Goal: Information Seeking & Learning: Learn about a topic

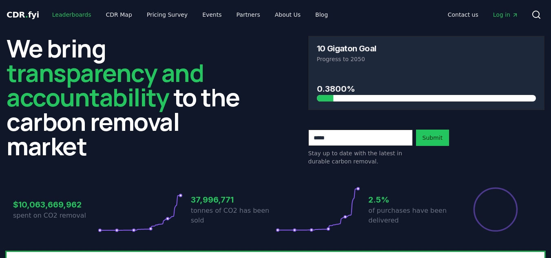
click at [58, 16] on link "Leaderboards" at bounding box center [72, 14] width 52 height 15
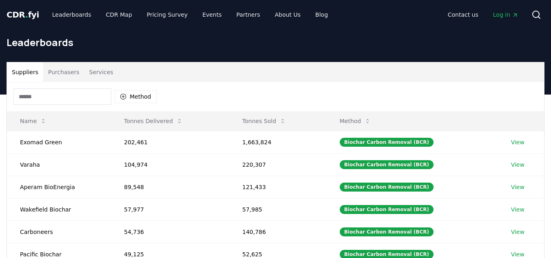
click at [39, 95] on input at bounding box center [62, 96] width 98 height 16
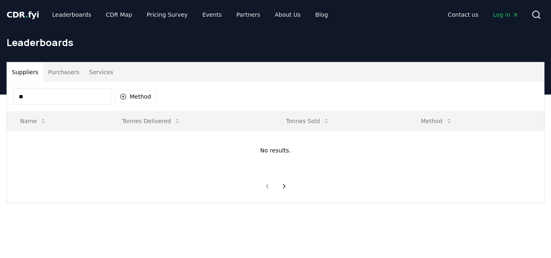
type input "*"
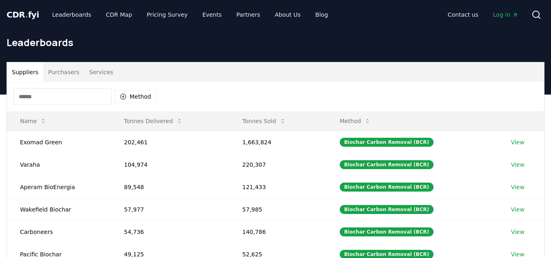
click at [90, 73] on button "Services" at bounding box center [101, 72] width 34 height 20
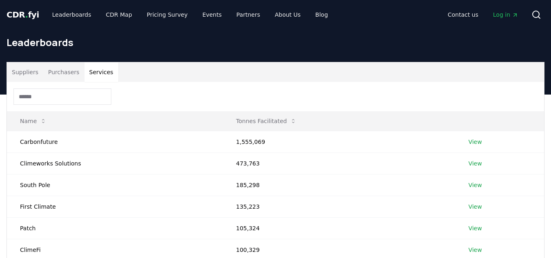
click at [40, 98] on input at bounding box center [62, 96] width 98 height 16
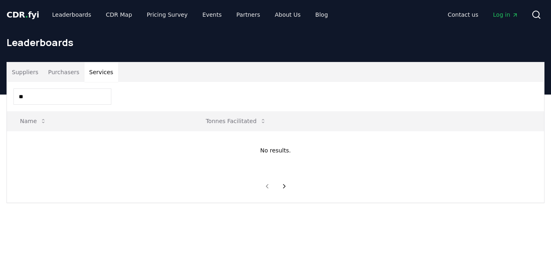
type input "*"
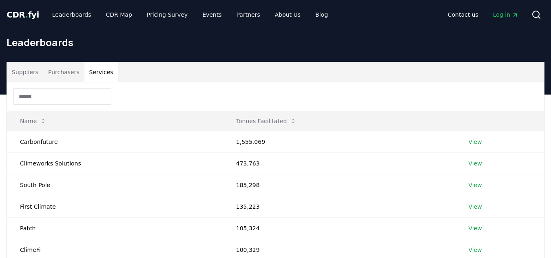
click at [102, 49] on div "Leaderboards" at bounding box center [275, 45] width 551 height 33
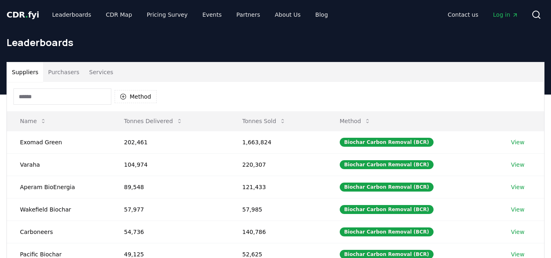
click at [35, 72] on button "Suppliers" at bounding box center [25, 72] width 36 height 20
click at [29, 96] on input at bounding box center [62, 96] width 98 height 16
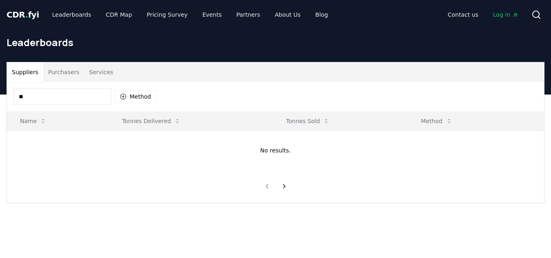
type input "*"
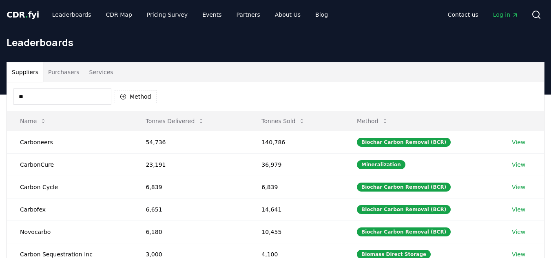
type input "*"
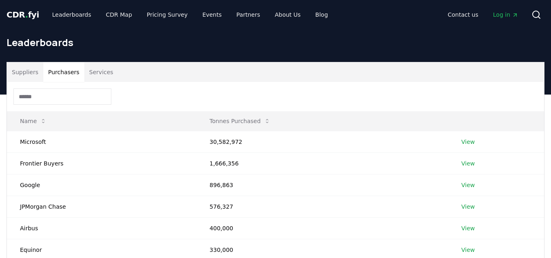
click at [64, 71] on button "Purchasers" at bounding box center [63, 72] width 41 height 20
click at [95, 71] on button "Services" at bounding box center [101, 72] width 34 height 20
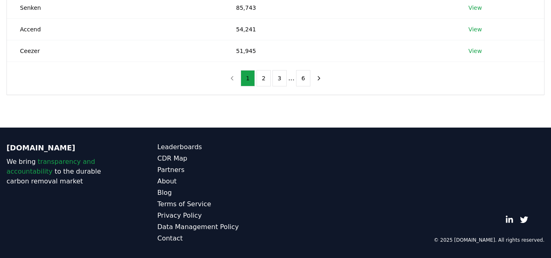
scroll to position [204, 0]
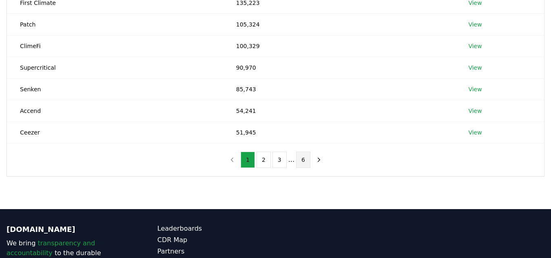
click at [297, 162] on button "6" at bounding box center [303, 160] width 14 height 16
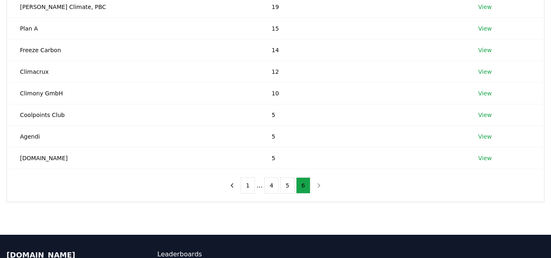
scroll to position [163, 0]
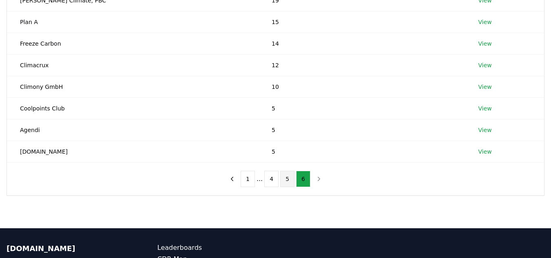
click at [285, 181] on button "5" at bounding box center [287, 179] width 14 height 16
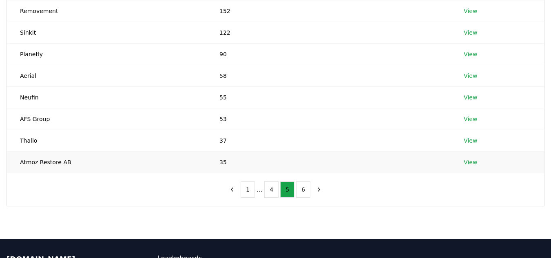
scroll to position [204, 0]
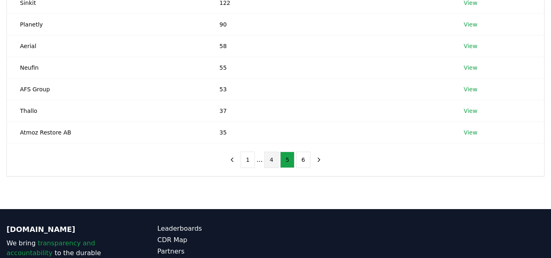
click at [267, 162] on button "4" at bounding box center [271, 160] width 14 height 16
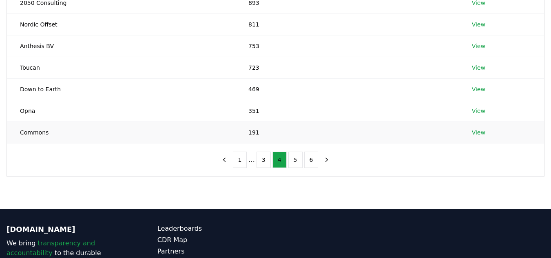
scroll to position [82, 0]
